Goal: Use online tool/utility: Utilize a website feature to perform a specific function

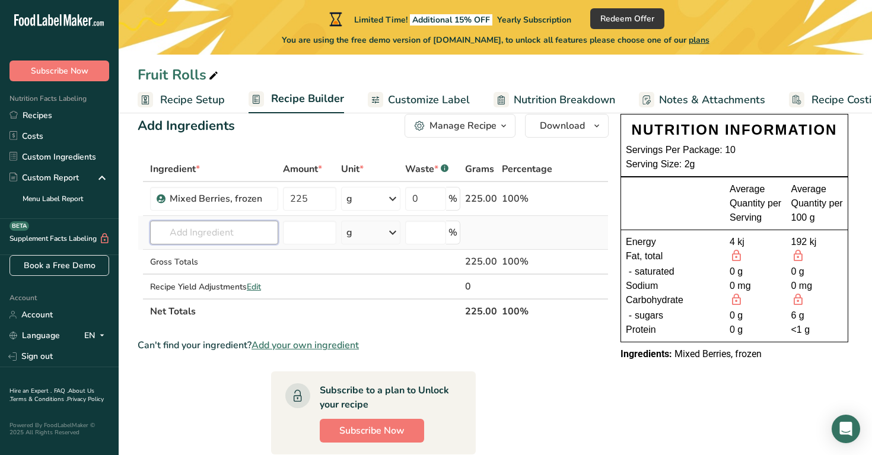
click at [266, 228] on div "Ingredient * Amount * Unit * Waste * .a-a{fill:#347362;}.b-a{fill:#fff;} Grams …" at bounding box center [373, 240] width 471 height 167
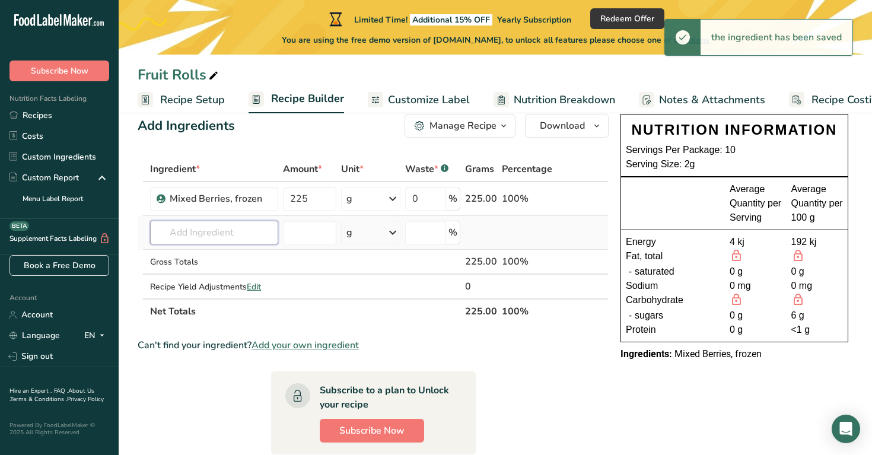
type input "p"
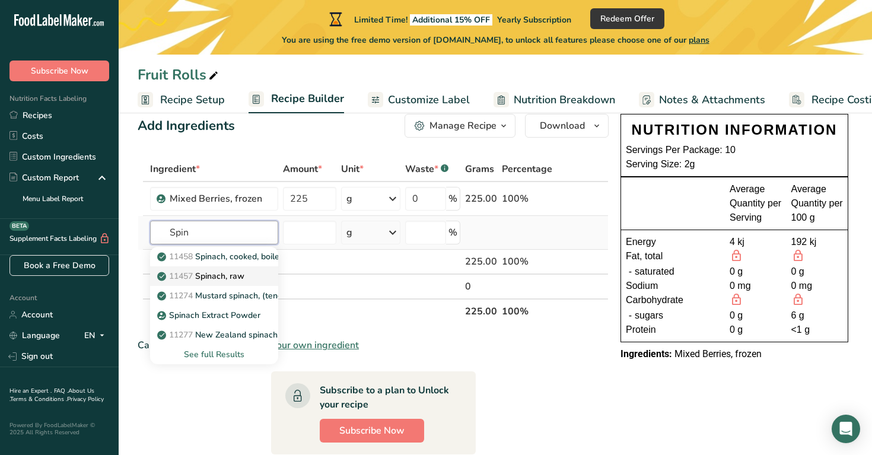
type input "Spin"
click at [233, 276] on p "11457 Spinach, raw" at bounding box center [202, 276] width 85 height 12
type input "Spinach, raw"
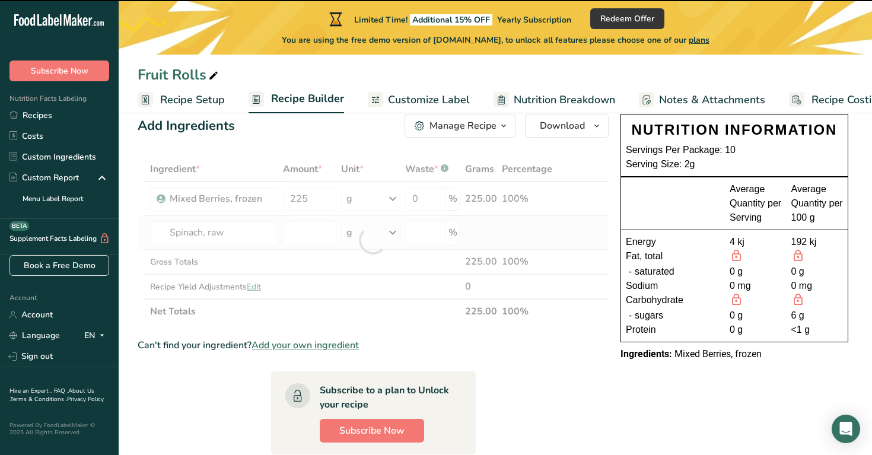
type input "0"
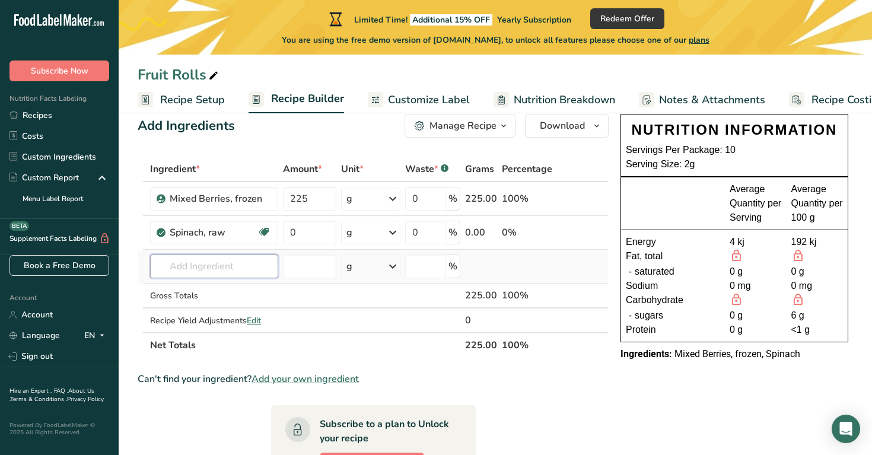
click at [258, 264] on input "text" at bounding box center [214, 267] width 128 height 24
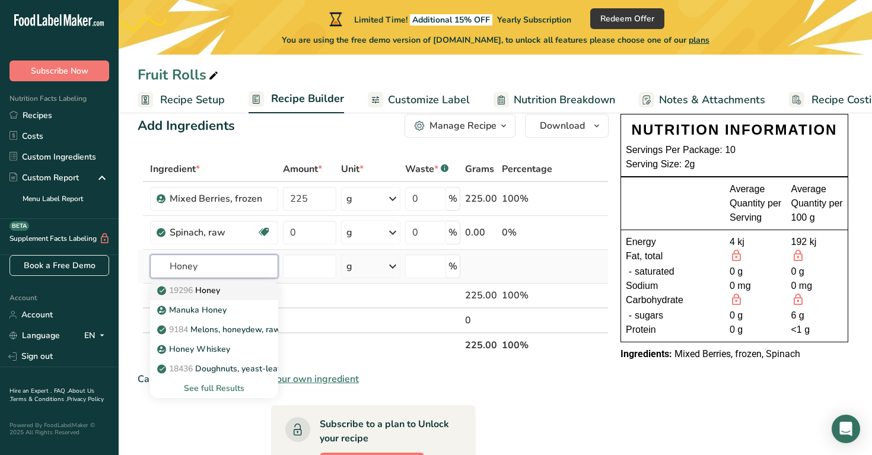
type input "Honey"
click at [262, 294] on link "19296 Honey" at bounding box center [214, 291] width 128 height 20
type input "Honey"
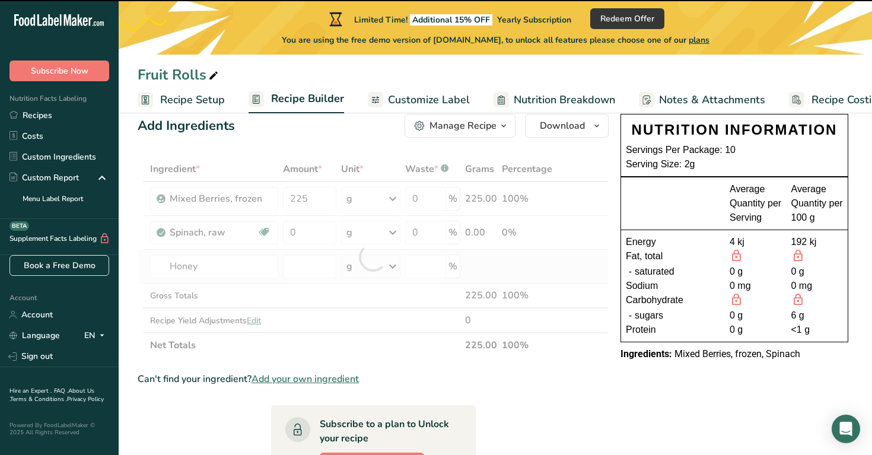
type input "0"
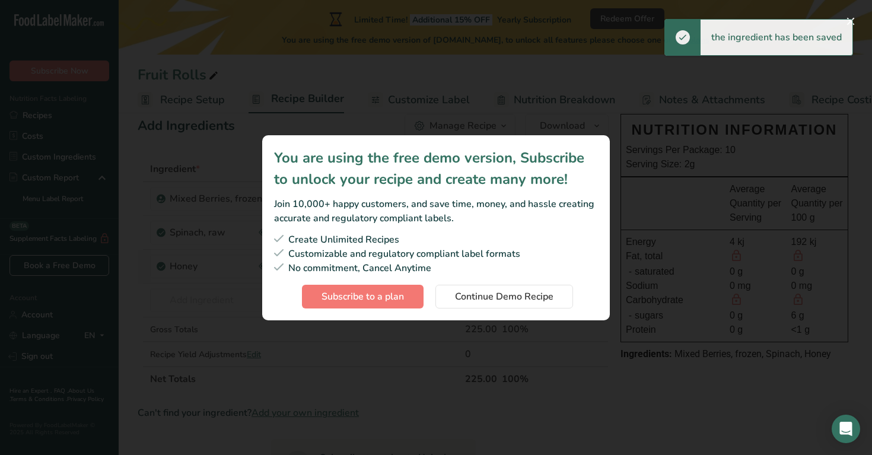
click at [647, 230] on div "Subscription modal" at bounding box center [436, 227] width 872 height 455
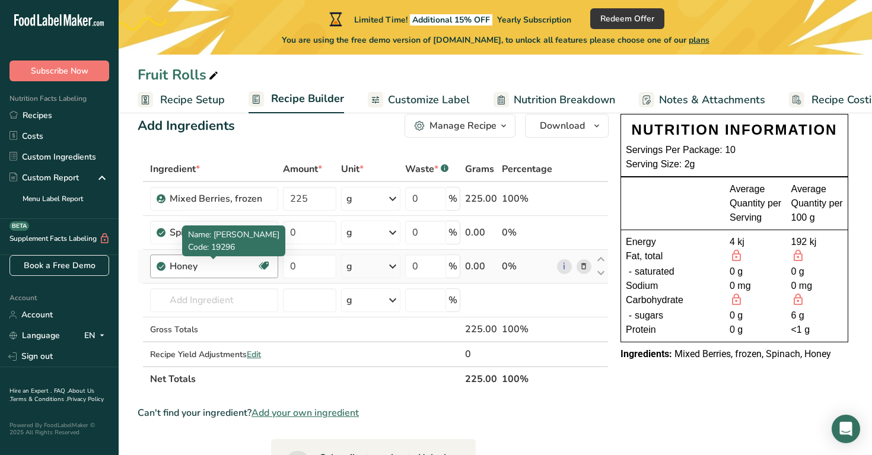
click at [235, 269] on div "Honey" at bounding box center [213, 266] width 87 height 14
click at [581, 267] on icon at bounding box center [584, 267] width 8 height 12
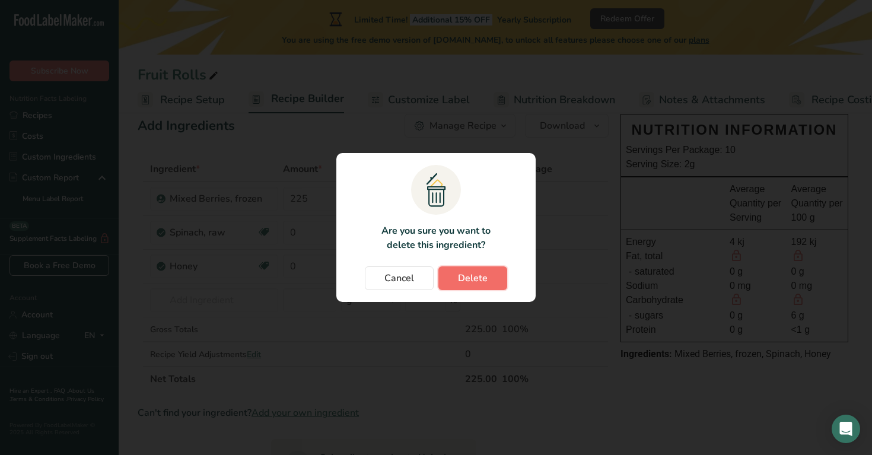
click at [468, 276] on span "Delete" at bounding box center [473, 278] width 30 height 14
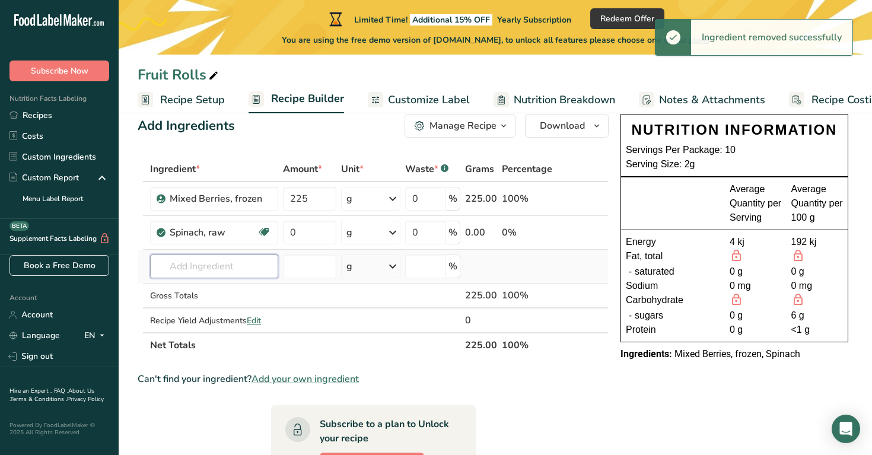
click at [258, 271] on input "text" at bounding box center [214, 267] width 128 height 24
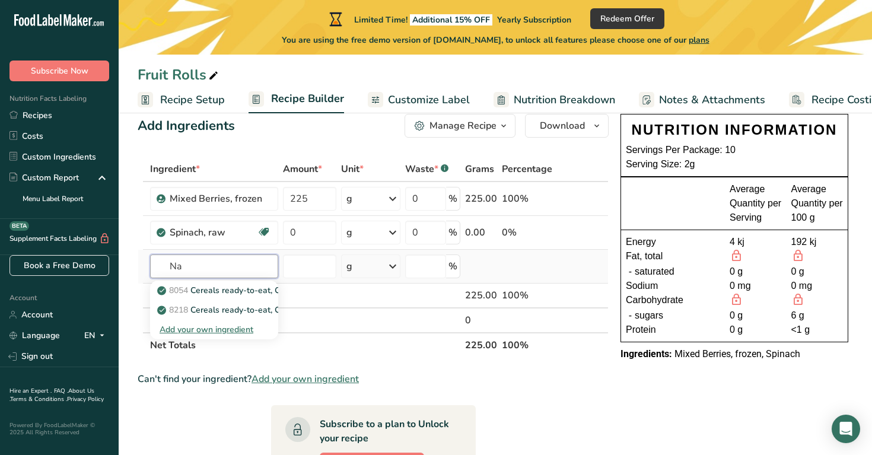
type input "N"
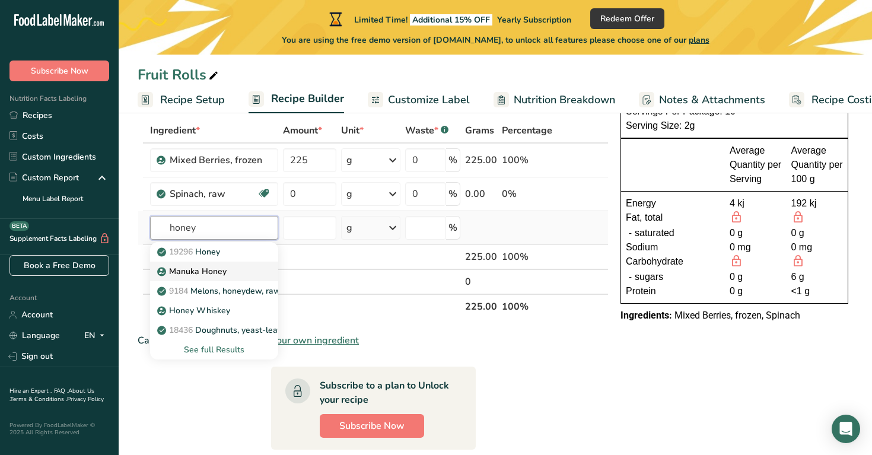
scroll to position [69, 0]
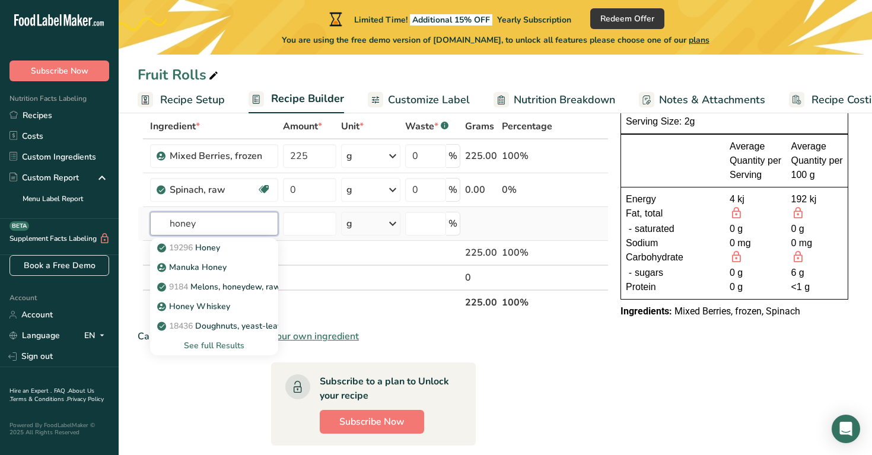
type input "honey"
click at [239, 341] on div "See full Results" at bounding box center [214, 345] width 109 height 12
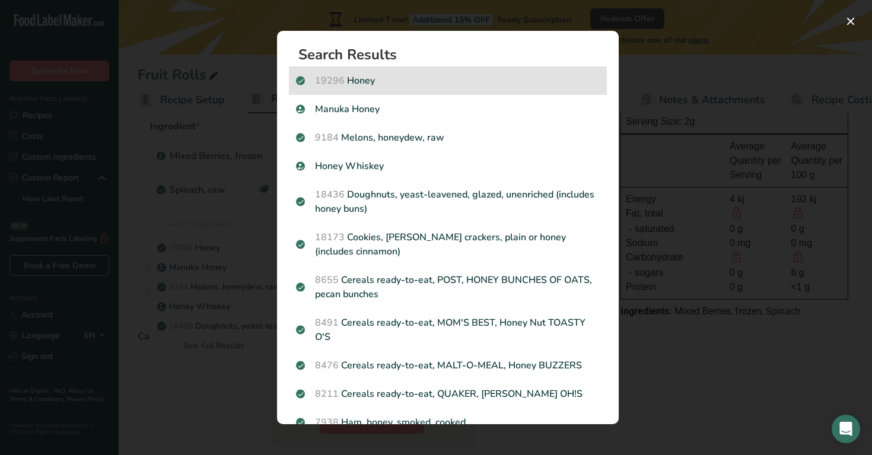
click at [494, 85] on p "19296 Honey" at bounding box center [448, 81] width 304 height 14
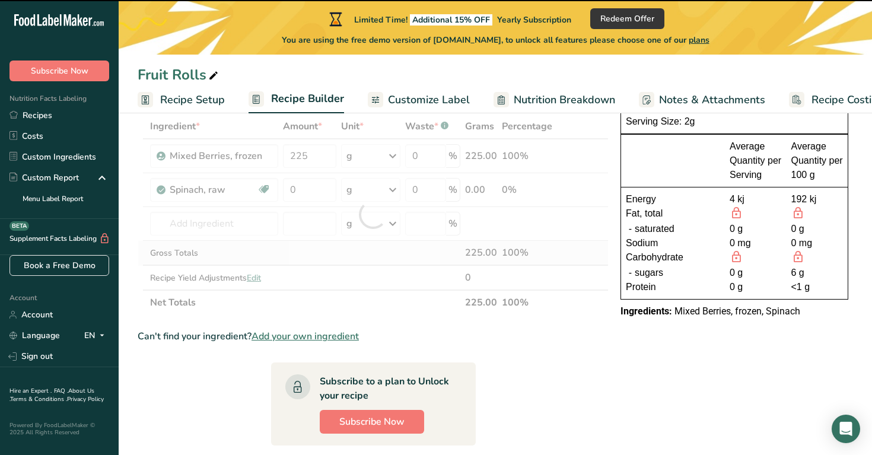
type input "0"
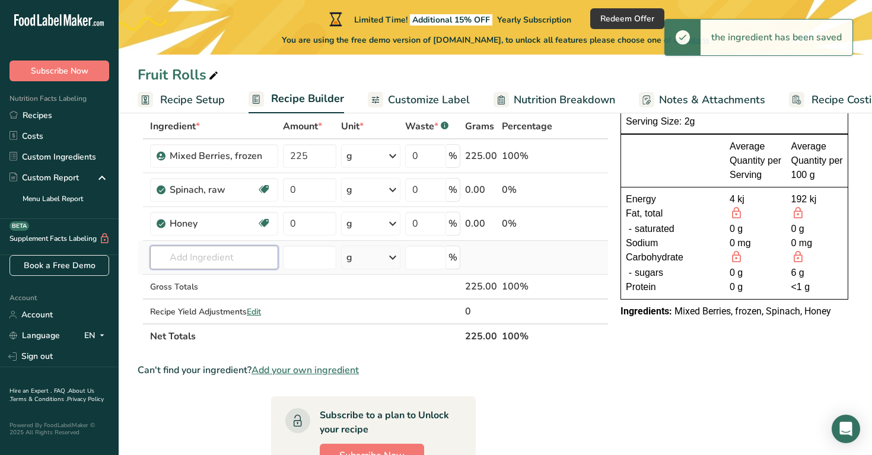
click at [269, 258] on input "text" at bounding box center [214, 258] width 128 height 24
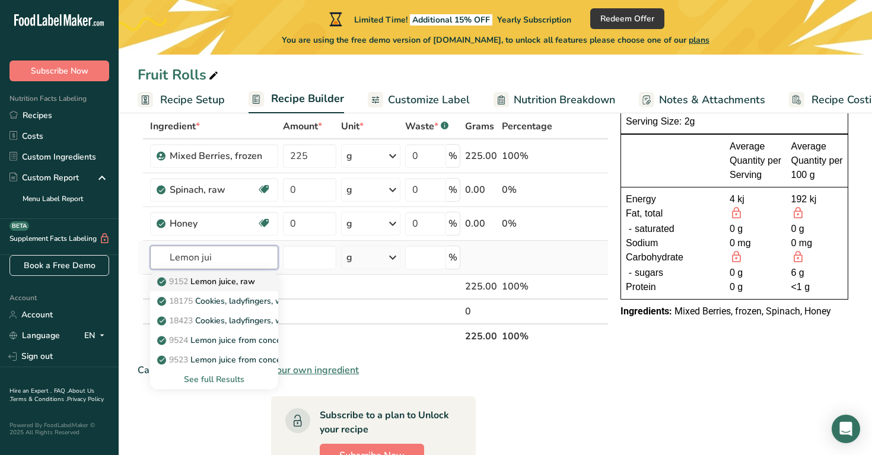
type input "Lemon jui"
click at [253, 280] on p "9152 Lemon juice, raw" at bounding box center [208, 281] width 96 height 12
type input "Lemon juice, raw"
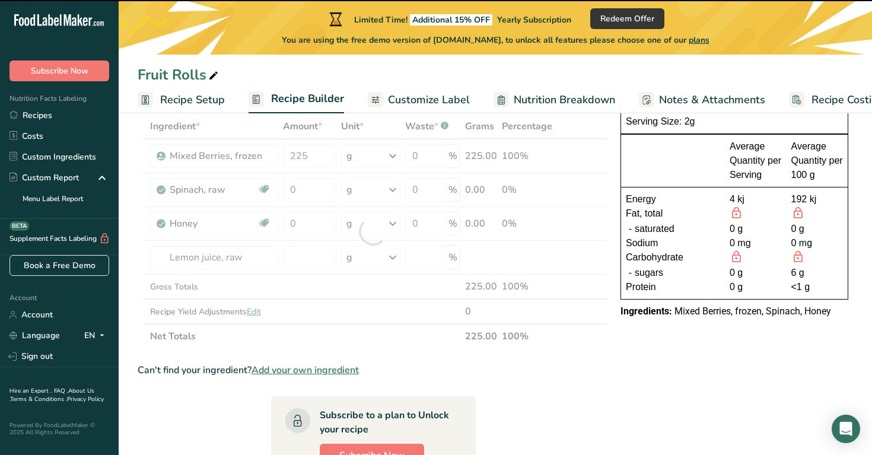
type input "0"
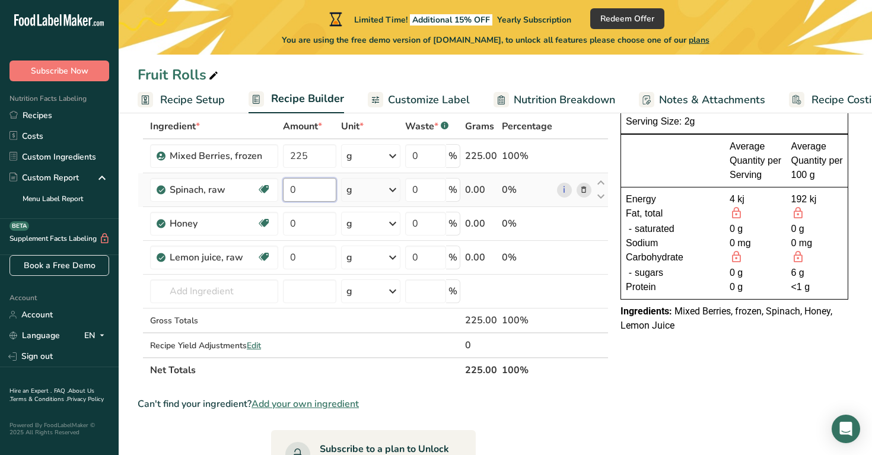
click at [330, 188] on input "0" at bounding box center [309, 190] width 53 height 24
type input "180"
click at [326, 222] on div "Ingredient * Amount * Unit * Waste * .a-a{fill:#347362;}.b-a{fill:#fff;} Grams …" at bounding box center [373, 248] width 471 height 269
type input "63"
click at [308, 250] on div "Ingredient * Amount * Unit * Waste * .a-a{fill:#347362;}.b-a{fill:#fff;} Grams …" at bounding box center [373, 248] width 471 height 269
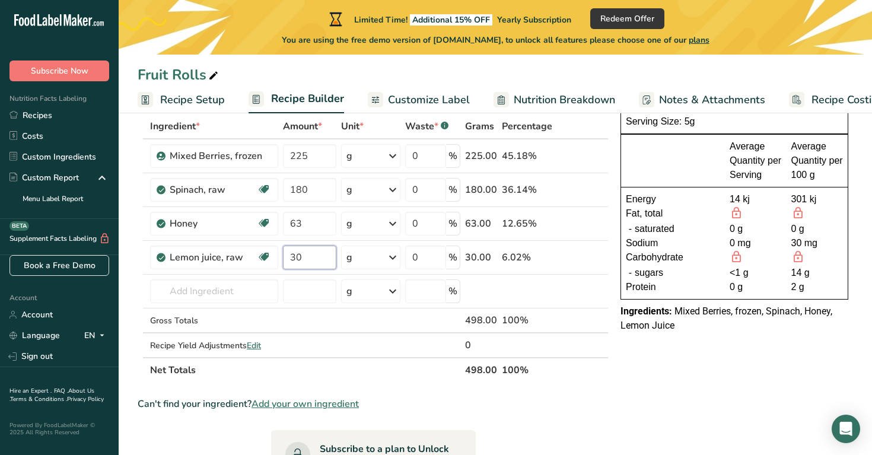
type input "30"
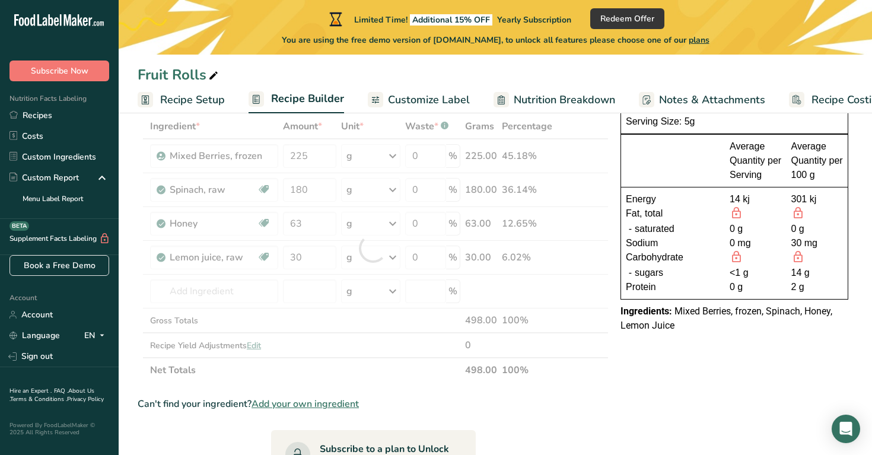
click at [630, 384] on div "NUTRITION INFORMATION Servings Per Package: 10 Serving Size: 5g Average Quantit…" at bounding box center [734, 429] width 237 height 726
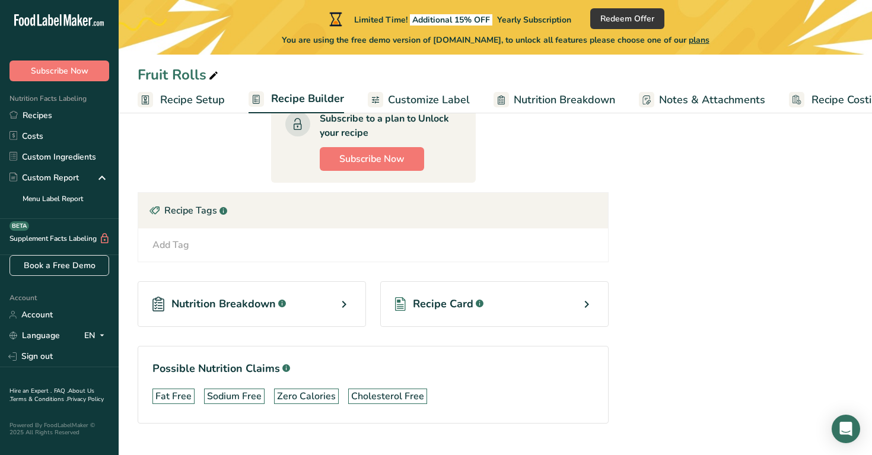
scroll to position [425, 0]
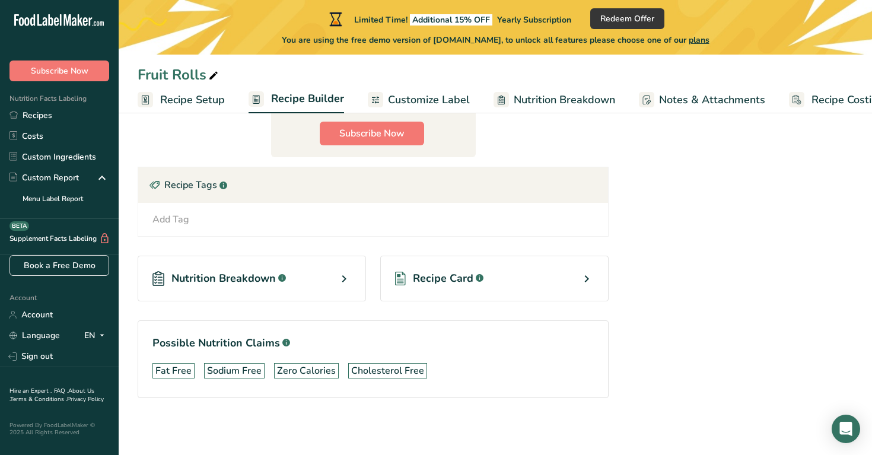
click at [345, 279] on icon at bounding box center [344, 278] width 14 height 21
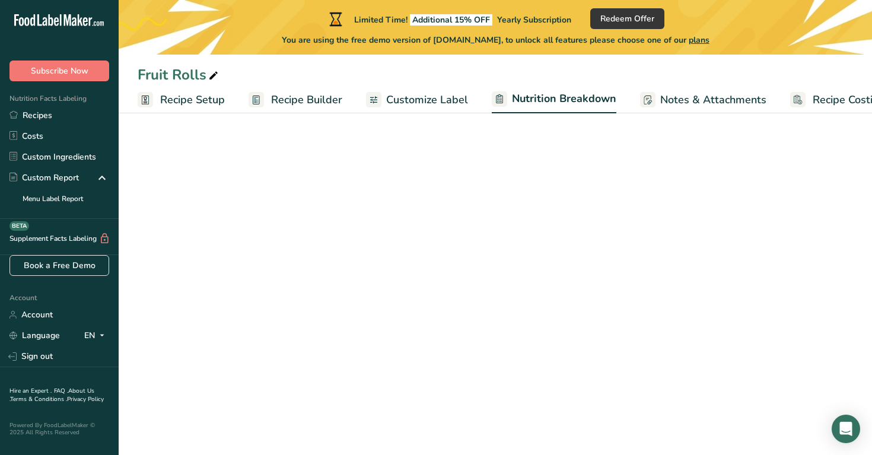
select select "Calories"
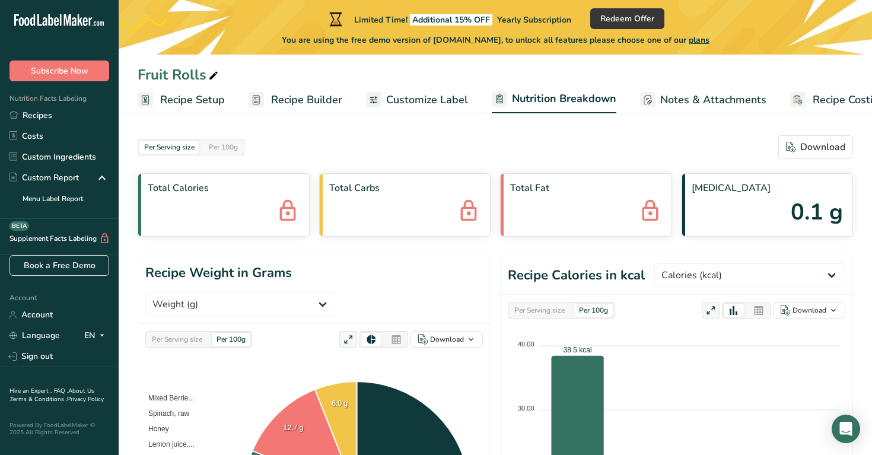
click at [402, 207] on div "Total Carbs" at bounding box center [405, 205] width 172 height 64
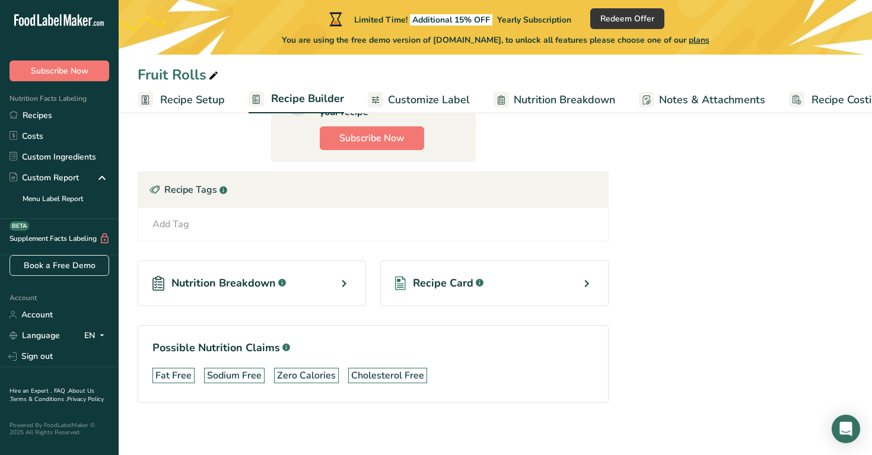
scroll to position [425, 0]
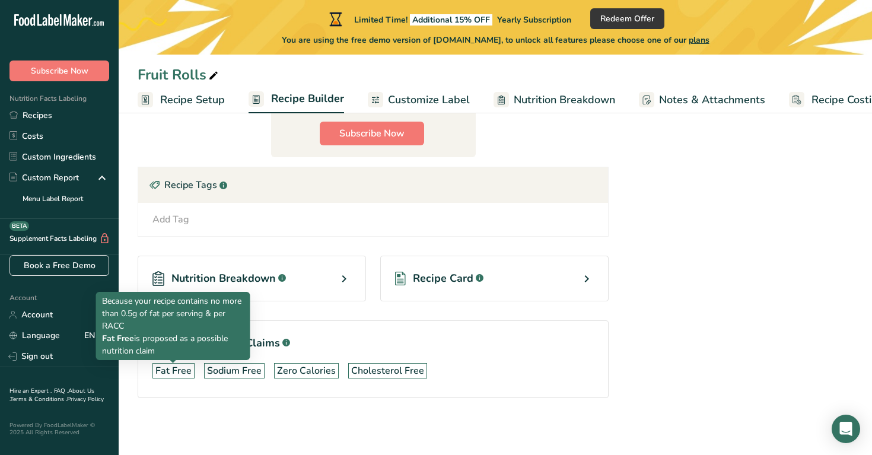
click at [177, 375] on div "Fat Free" at bounding box center [173, 371] width 36 height 14
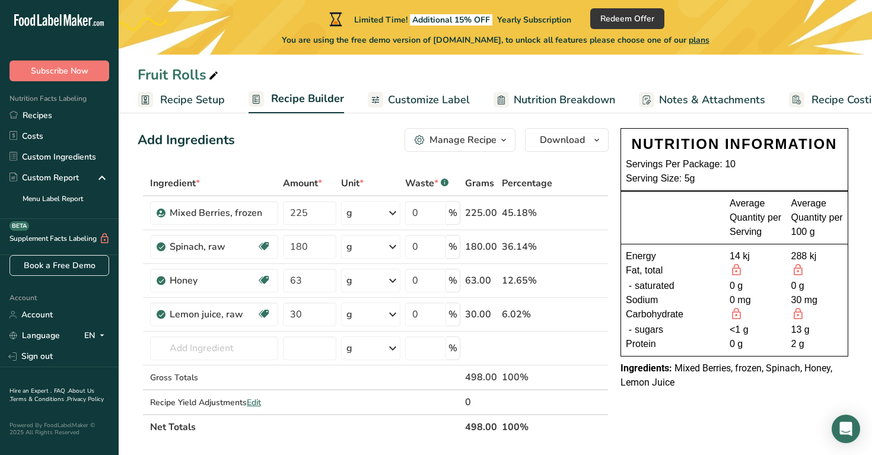
scroll to position [12, 0]
